Goal: Information Seeking & Learning: Learn about a topic

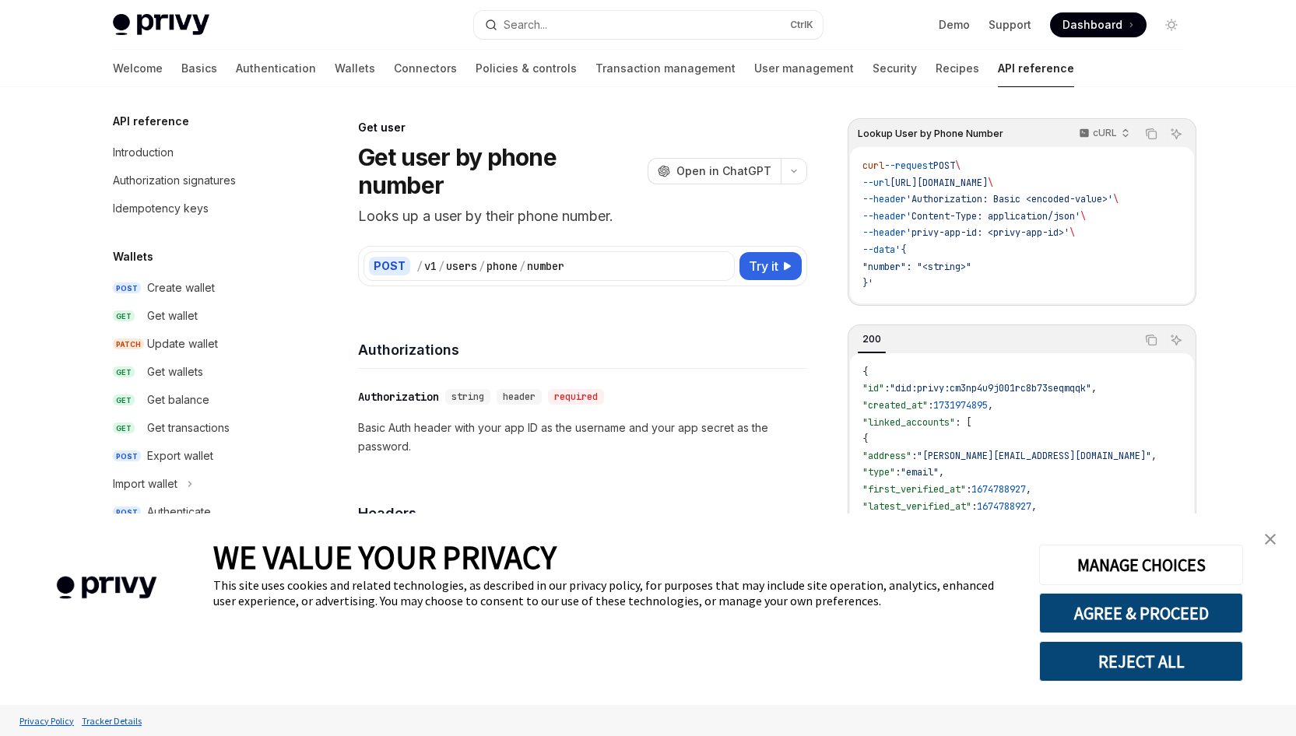
scroll to position [1291, 0]
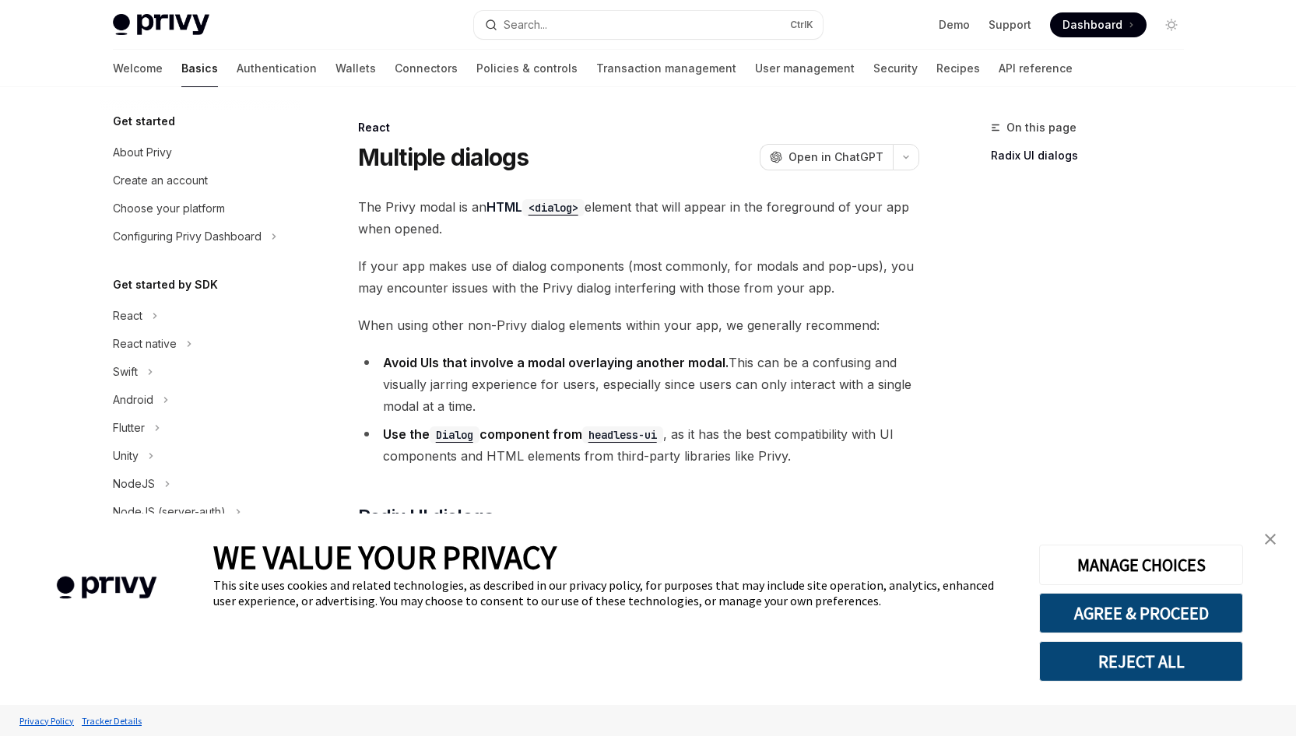
scroll to position [288, 0]
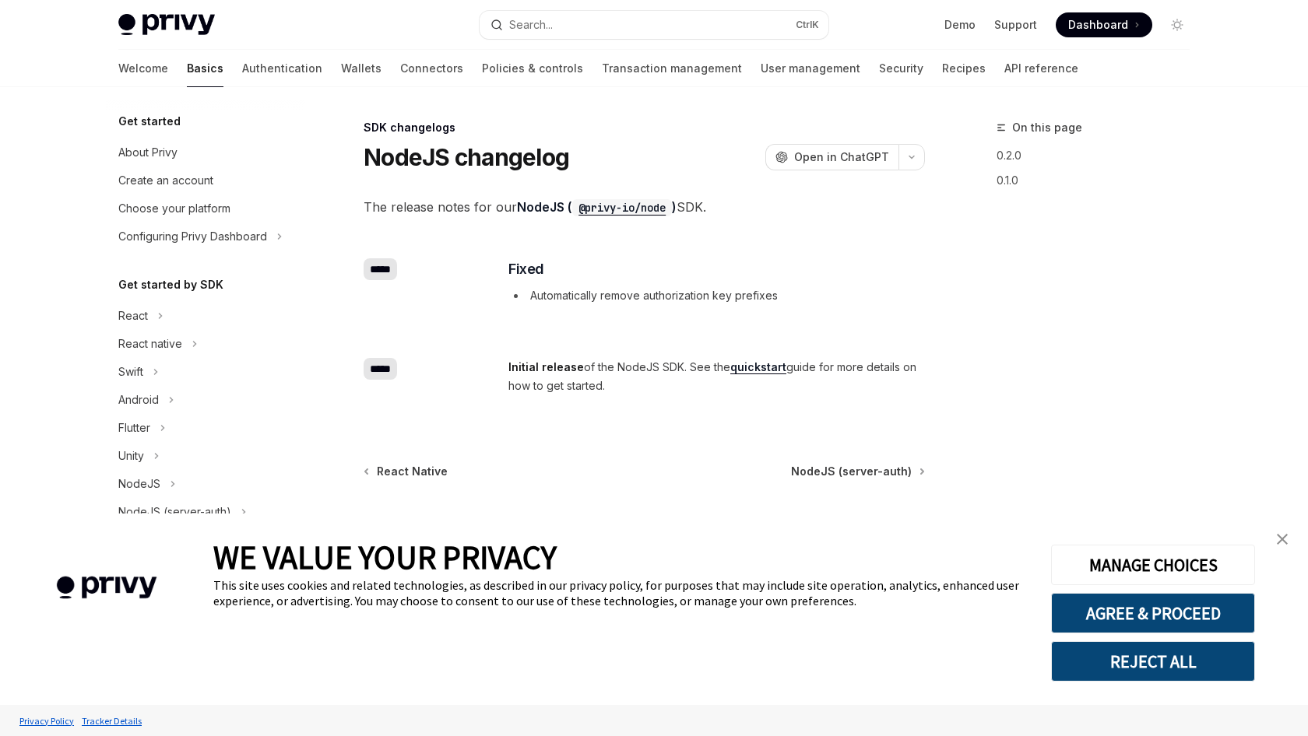
type textarea "*"
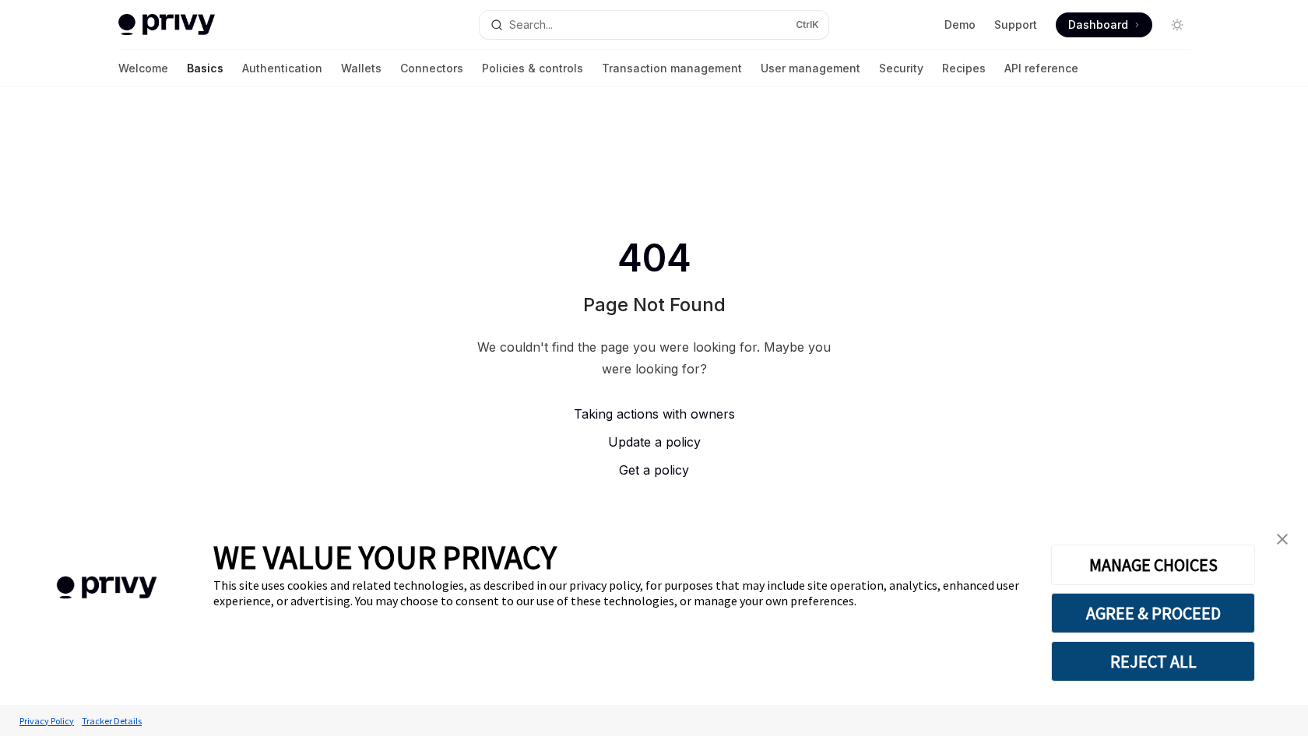
type textarea "*"
